Goal: Browse casually

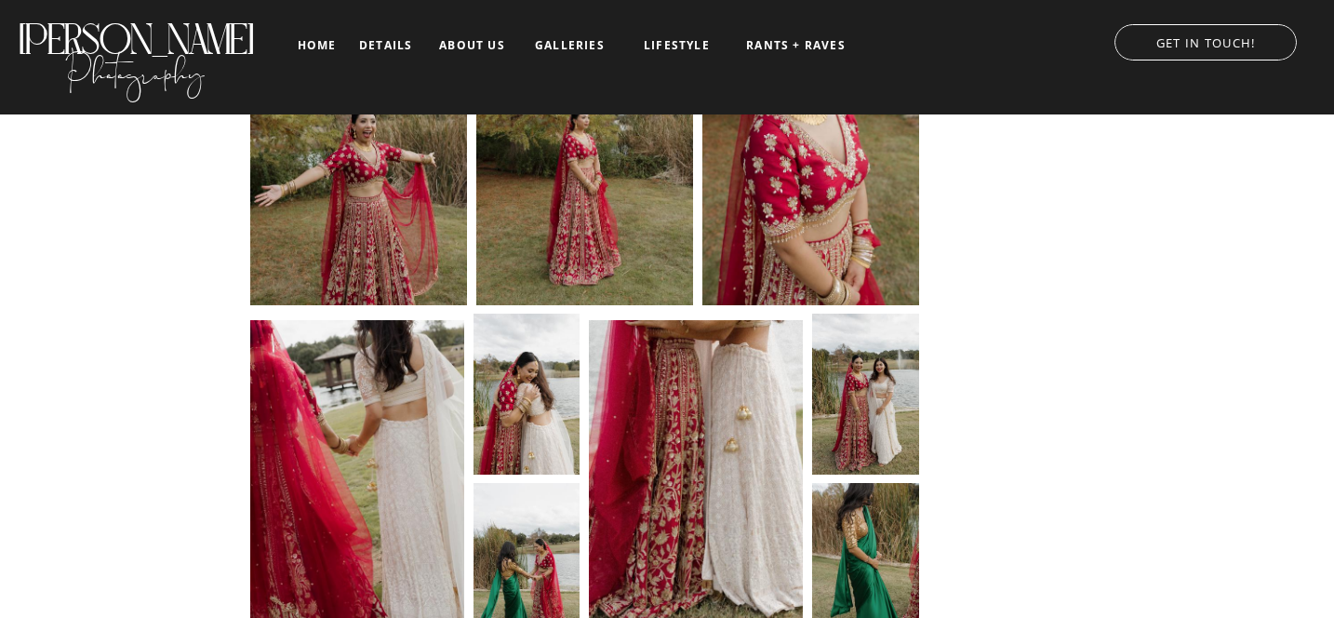
scroll to position [11832, 0]
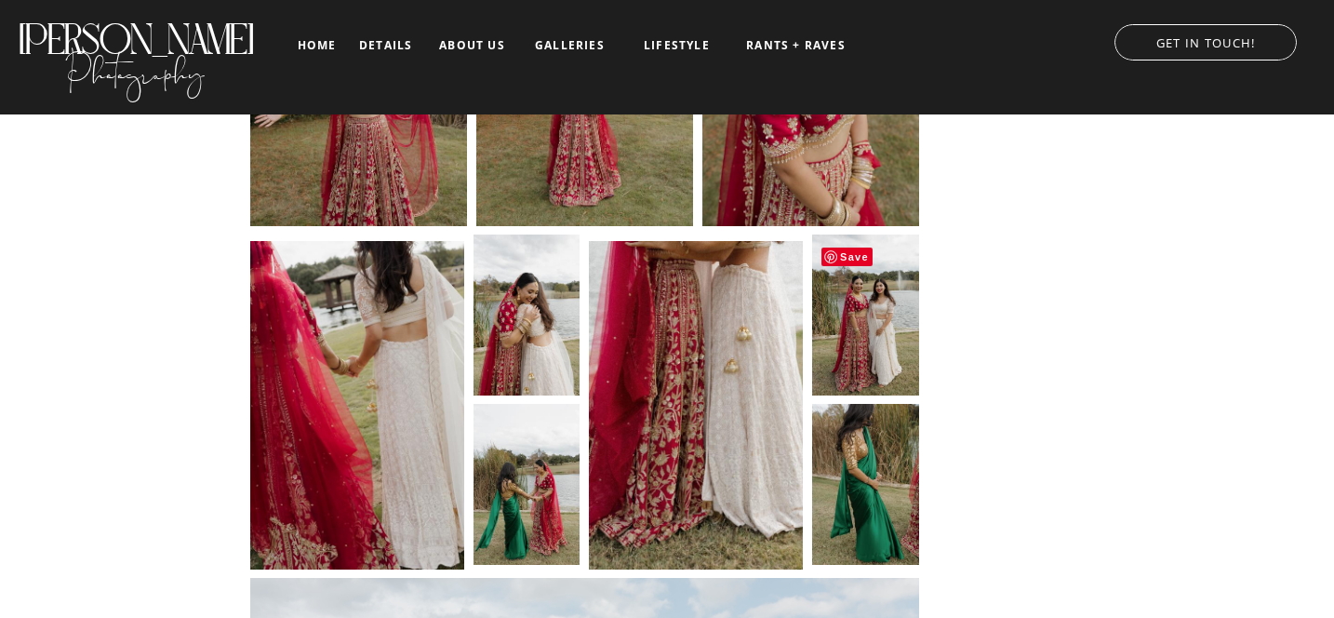
click at [870, 336] on img at bounding box center [865, 314] width 107 height 160
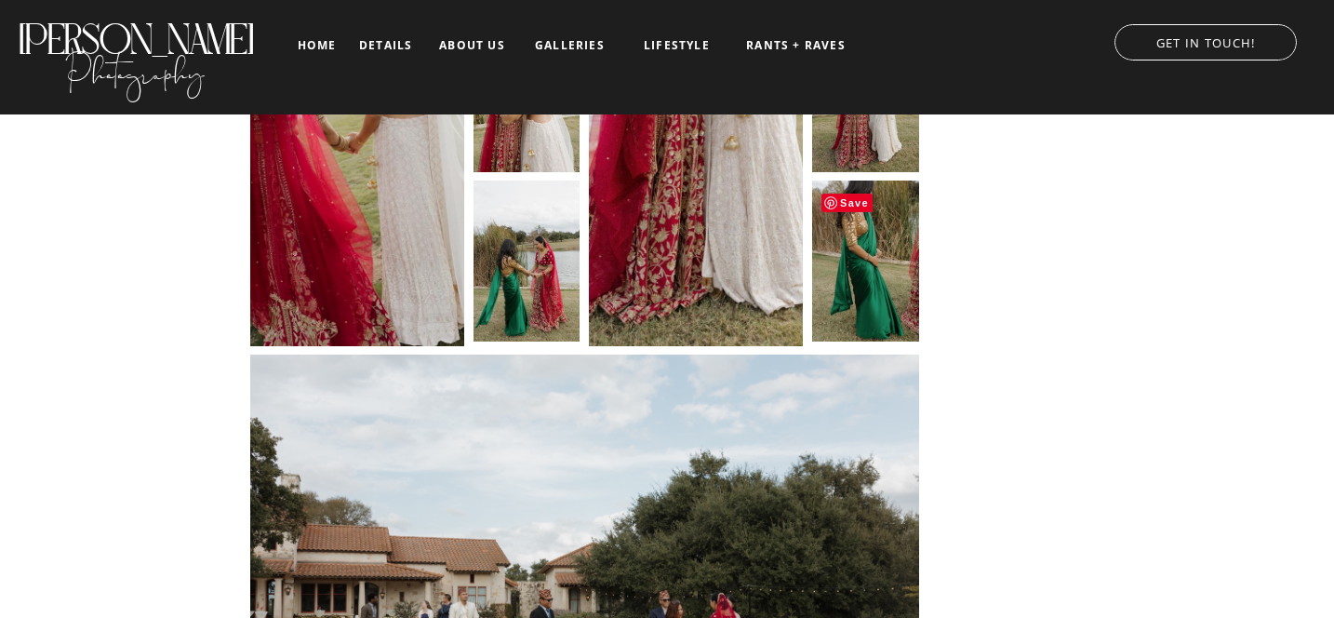
scroll to position [11843, 0]
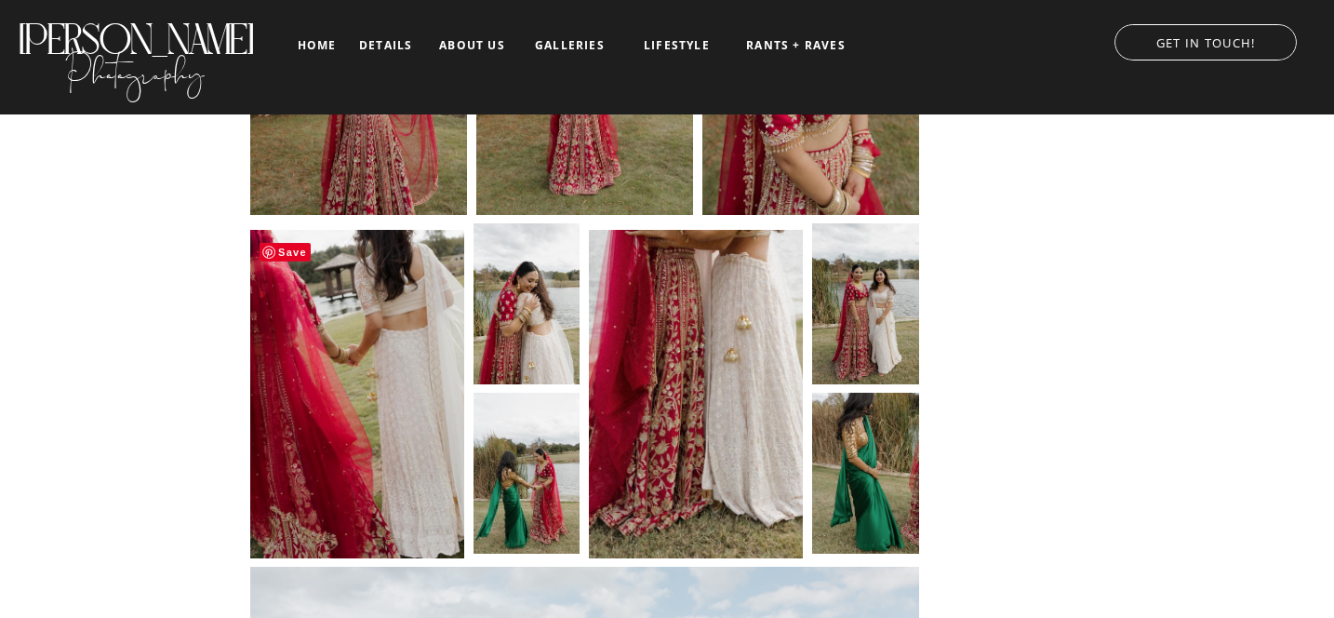
click at [422, 393] on img at bounding box center [357, 390] width 214 height 334
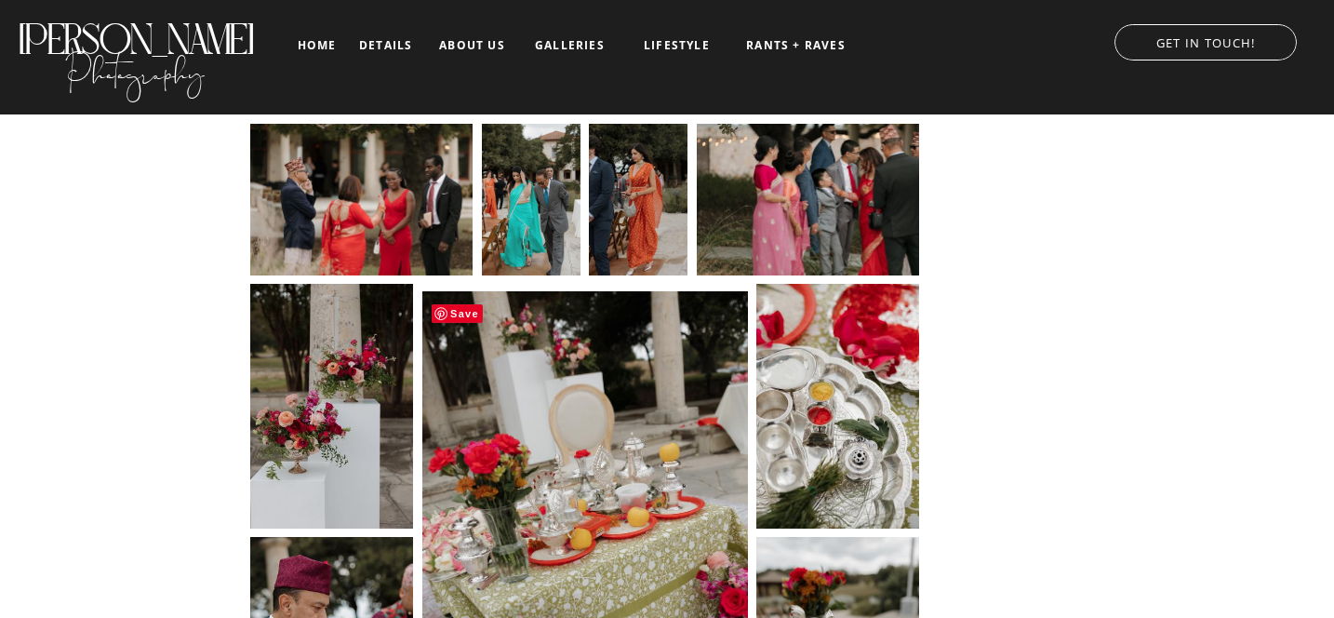
scroll to position [13260, 0]
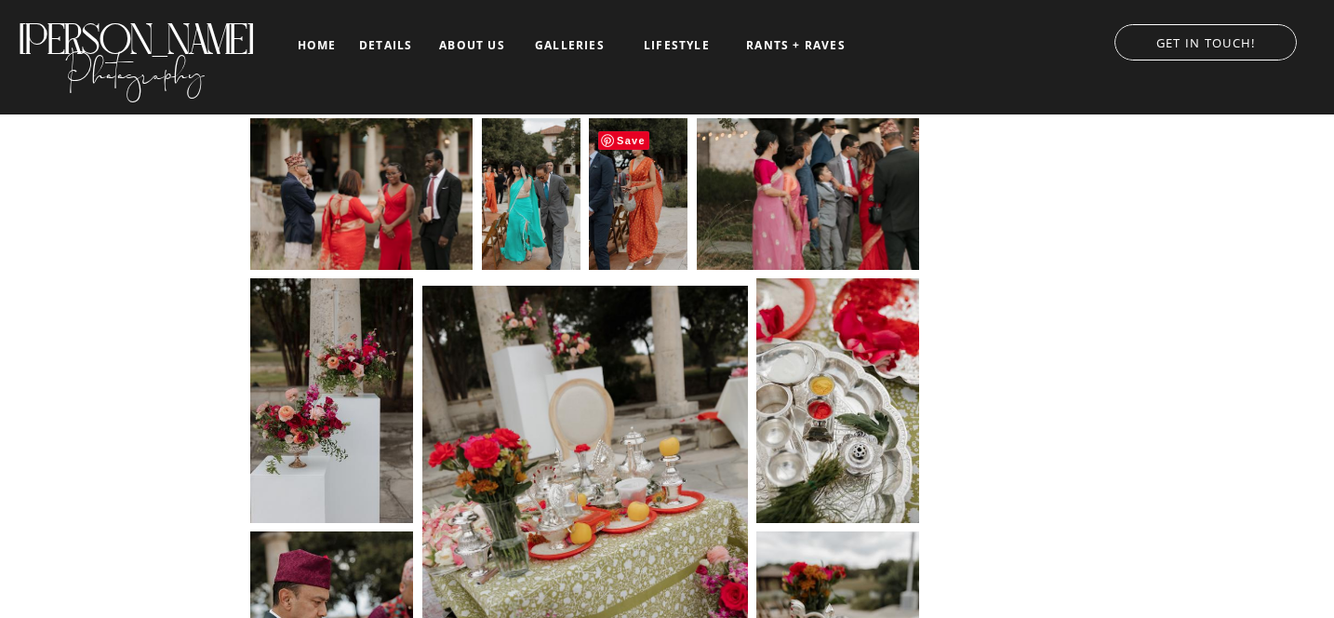
click at [636, 222] on img at bounding box center [638, 192] width 99 height 154
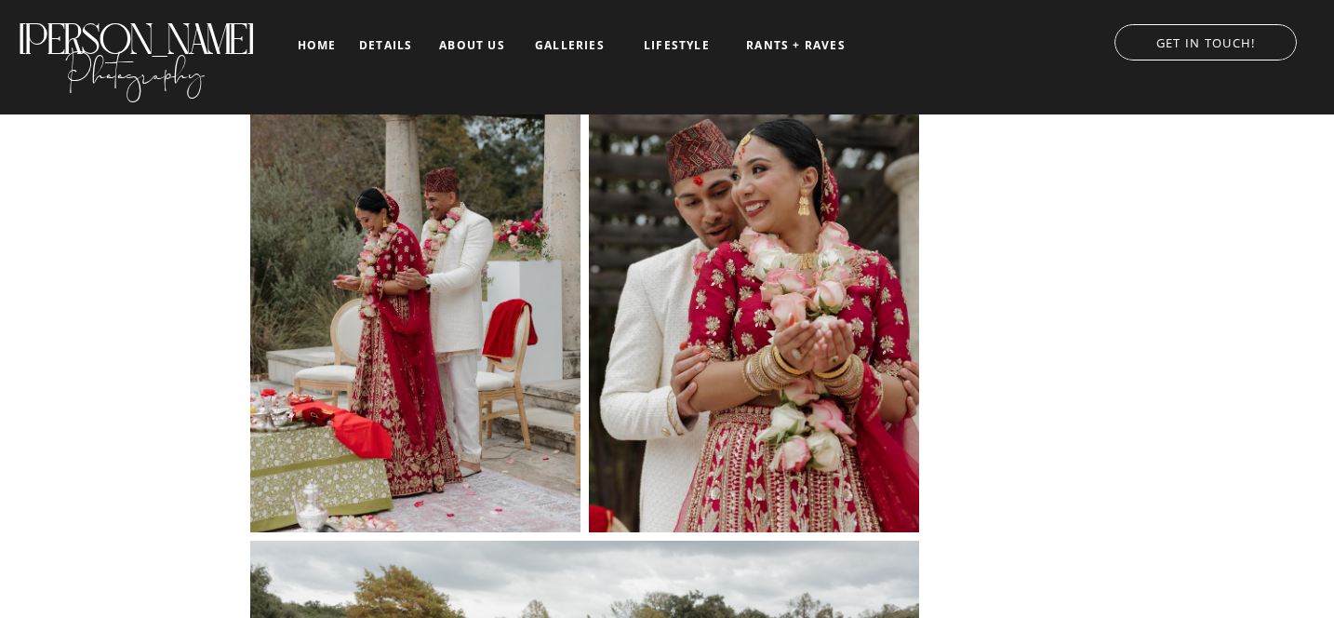
scroll to position [22312, 0]
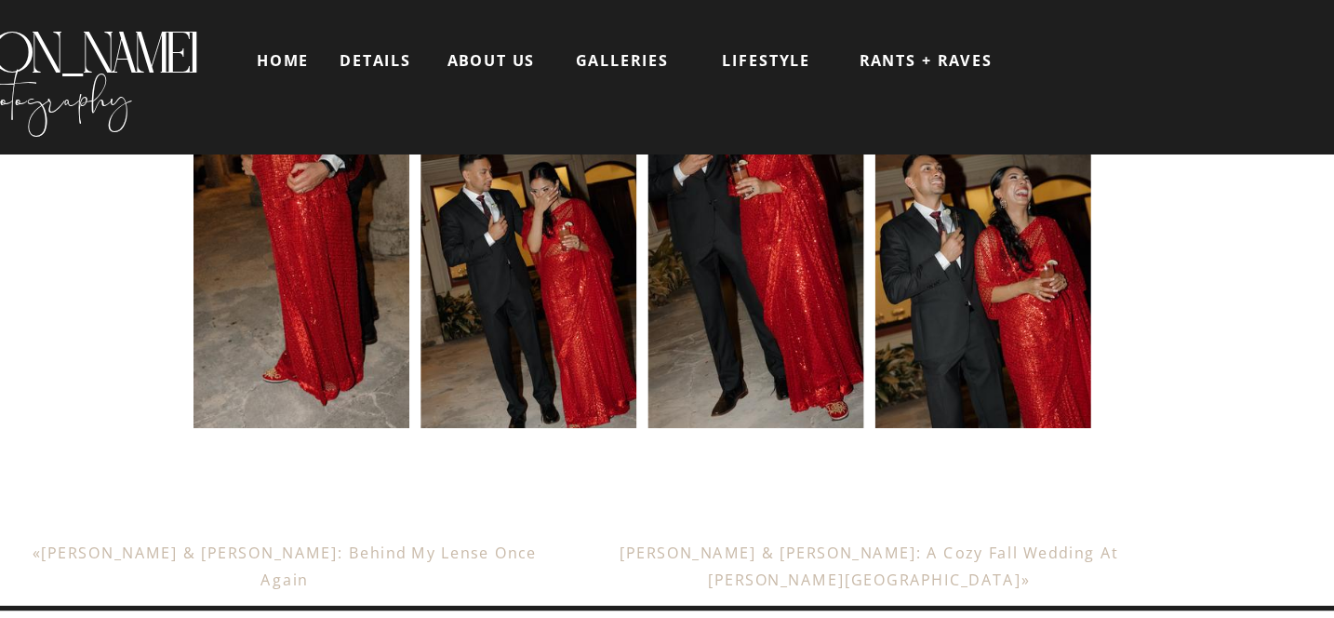
scroll to position [35211, 0]
